Goal: Task Accomplishment & Management: Use online tool/utility

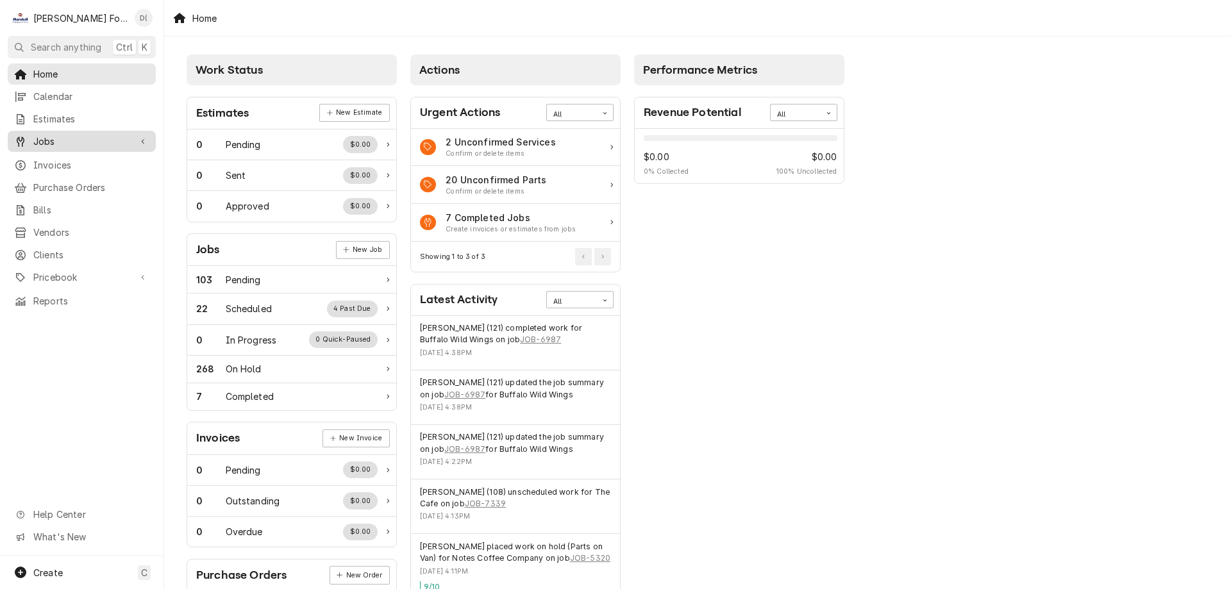
click at [70, 142] on span "Jobs" at bounding box center [81, 141] width 97 height 13
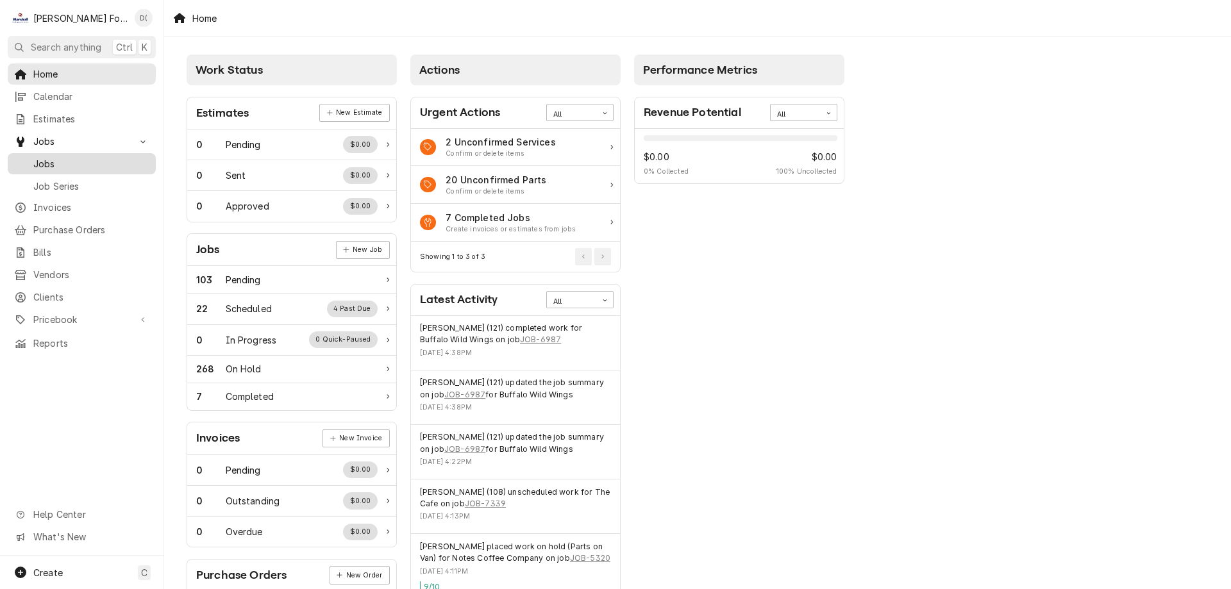
click at [60, 158] on span "Jobs" at bounding box center [91, 163] width 116 height 13
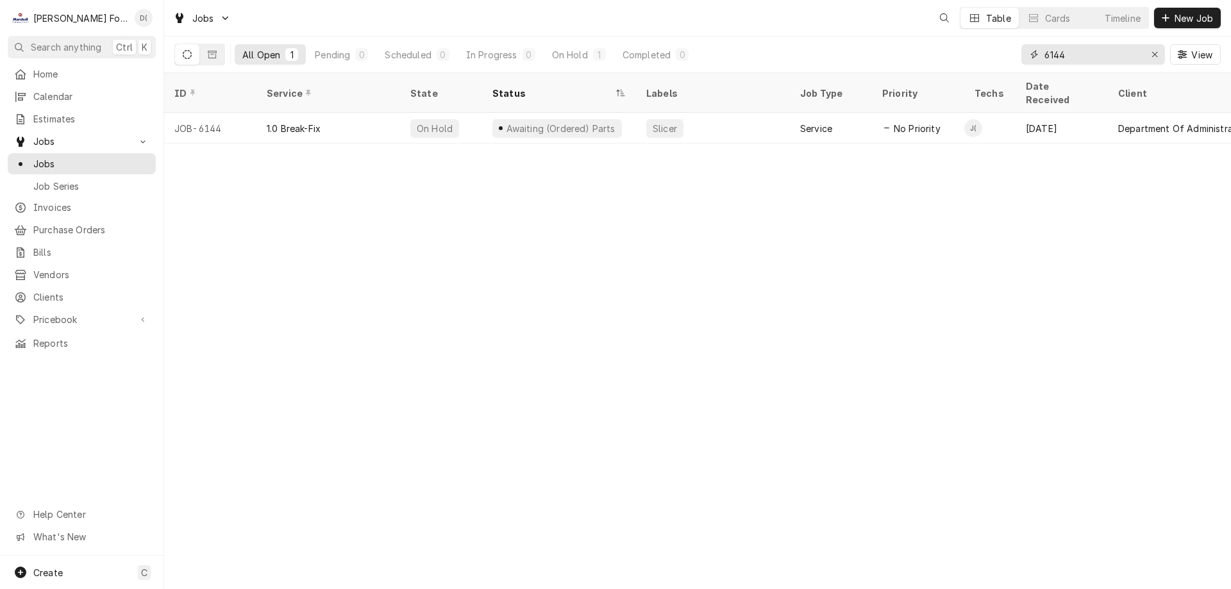
click at [1077, 56] on input "6144" at bounding box center [1093, 54] width 96 height 21
type input "6"
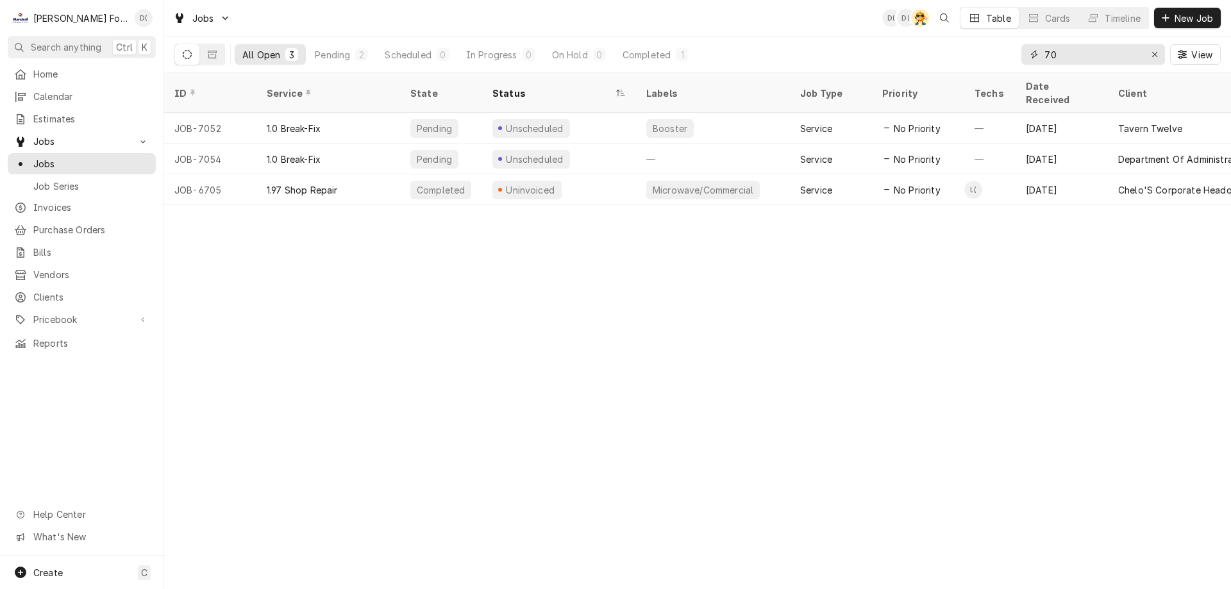
type input "7"
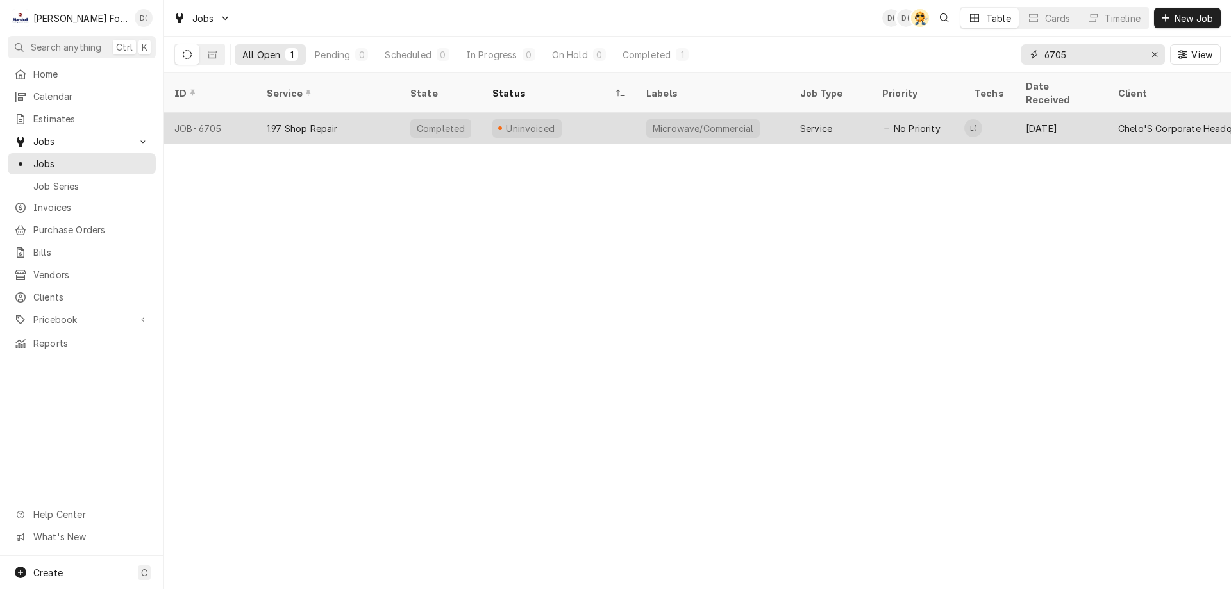
type input "6705"
click at [582, 113] on div "Uninvoiced" at bounding box center [559, 128] width 154 height 31
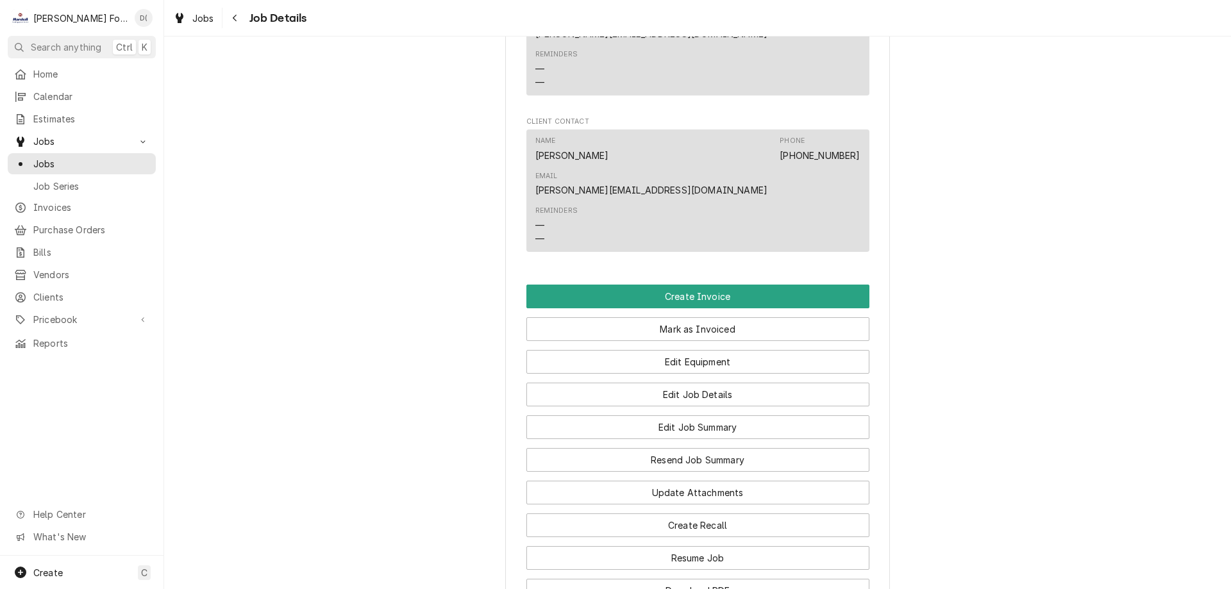
scroll to position [1026, 0]
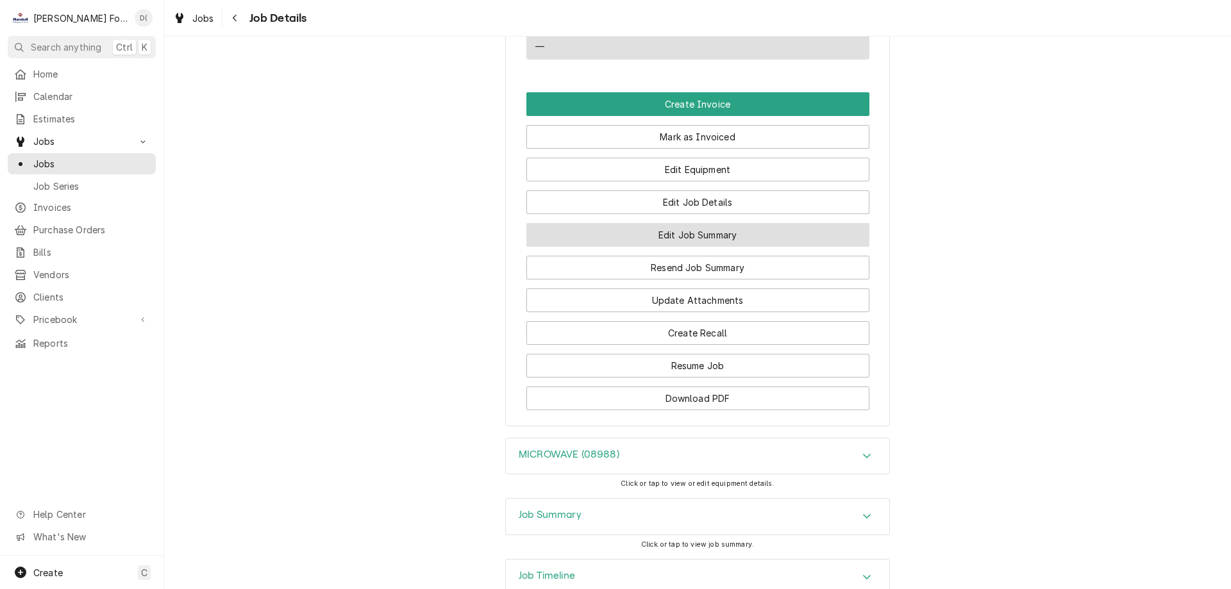
click at [701, 223] on button "Edit Job Summary" at bounding box center [698, 235] width 343 height 24
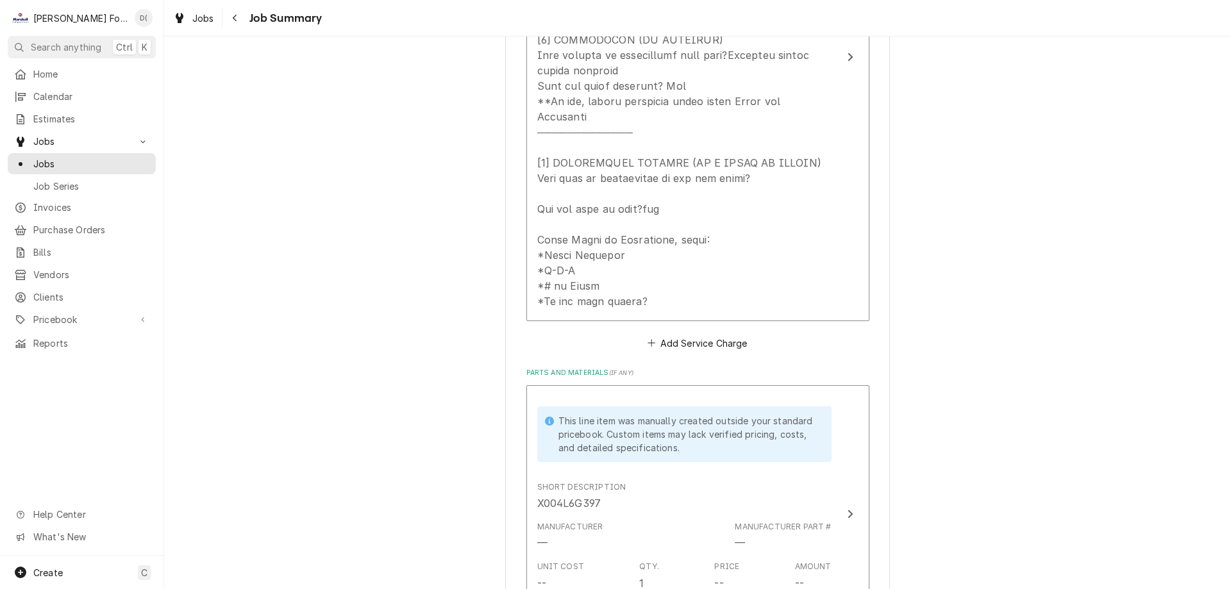
scroll to position [702, 0]
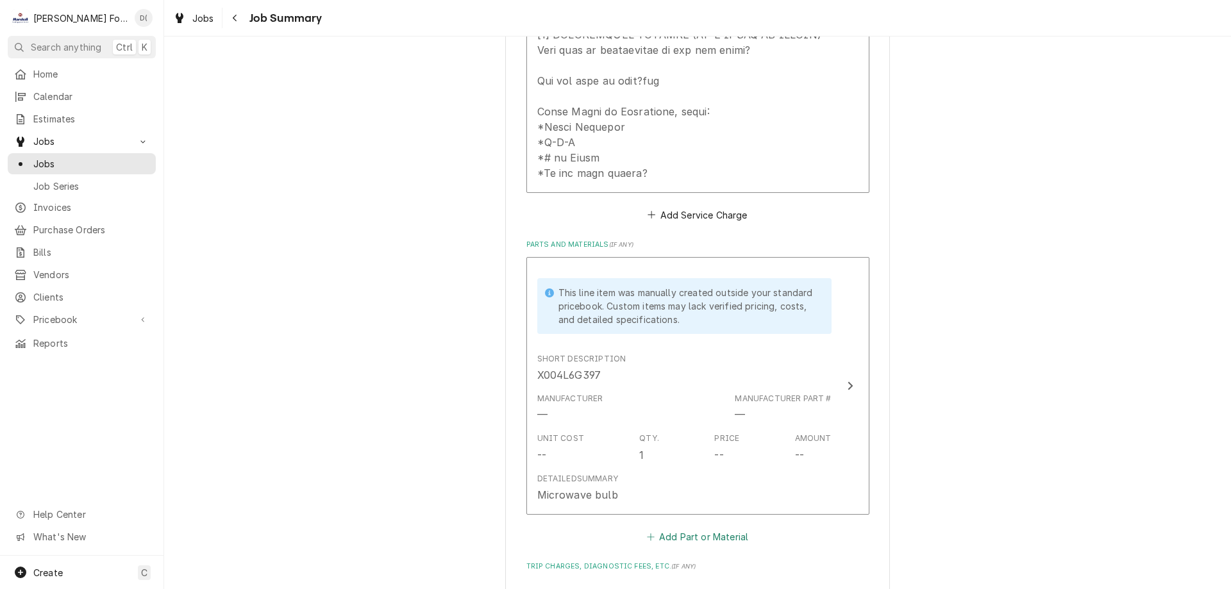
click at [685, 528] on button "Add Part or Material" at bounding box center [698, 537] width 106 height 18
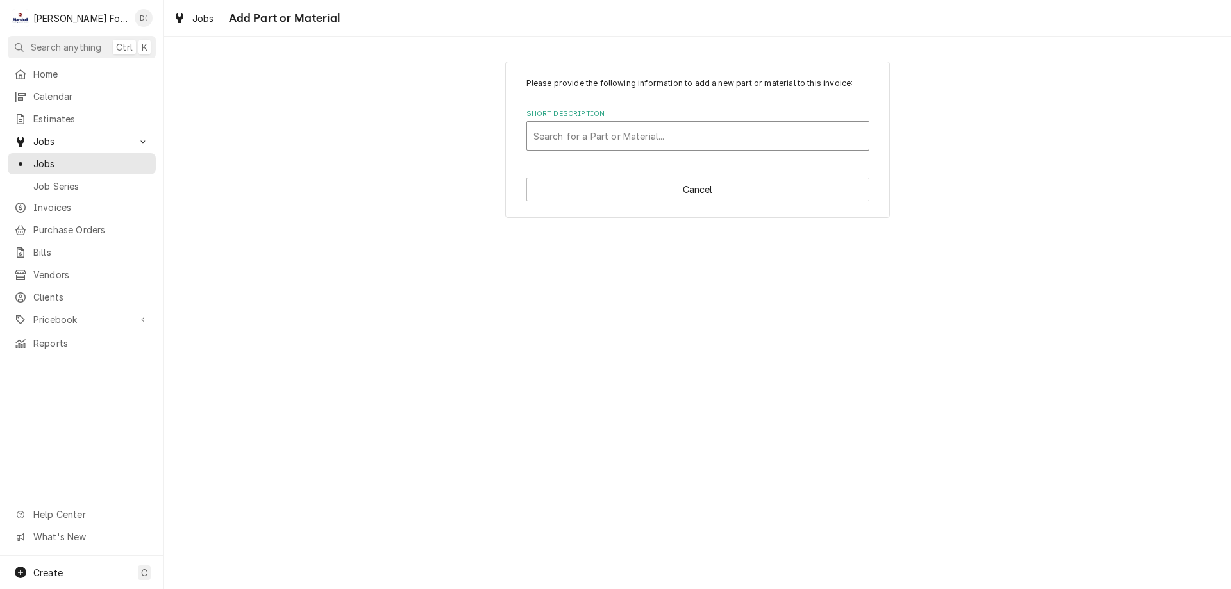
click at [575, 133] on div "Short Description" at bounding box center [698, 135] width 329 height 23
type input "x"
click at [368, 161] on div "Please provide the following information to add a new part or material to this …" at bounding box center [697, 139] width 1067 height 179
type textarea "x"
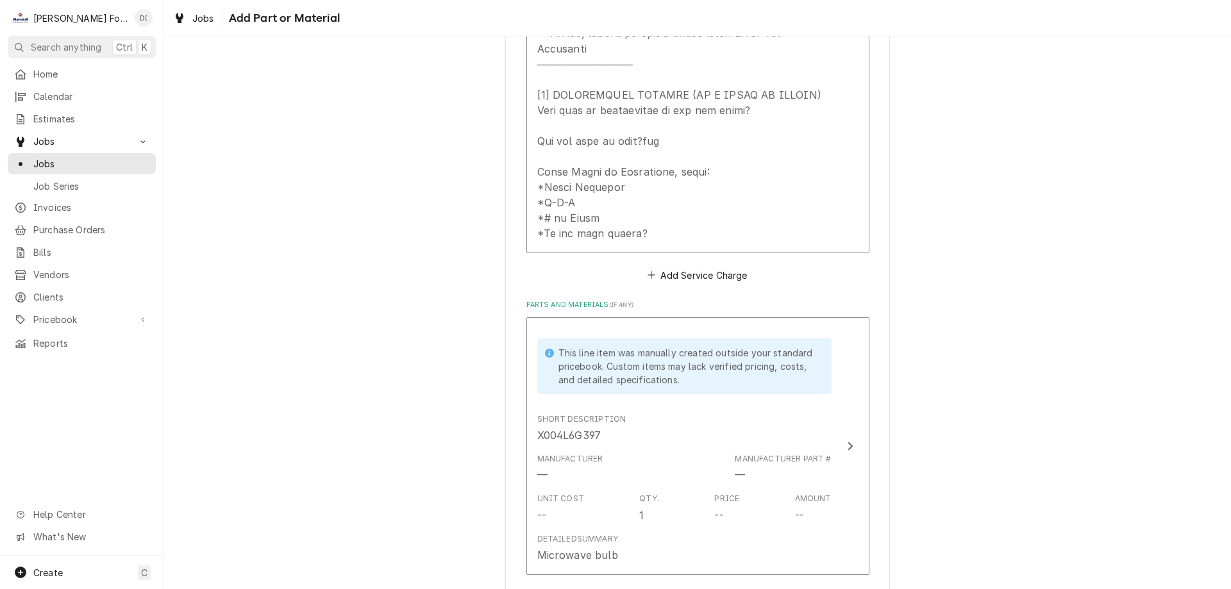
scroll to position [770, 0]
